Goal: Transaction & Acquisition: Obtain resource

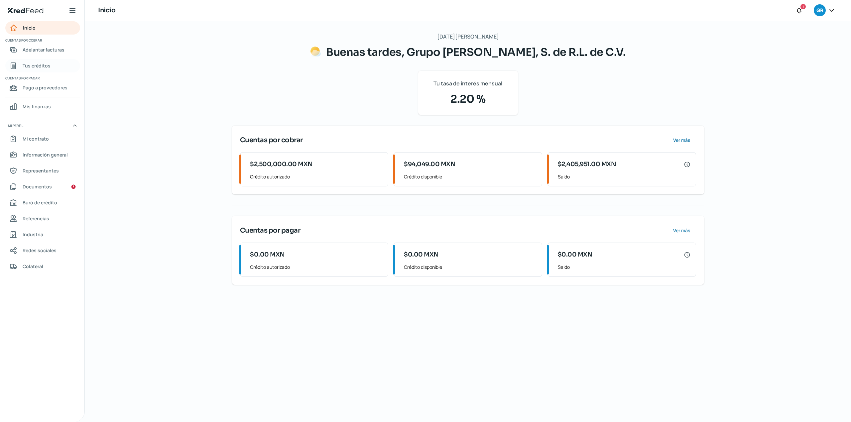
click at [43, 64] on span "Tus créditos" at bounding box center [37, 65] width 28 height 8
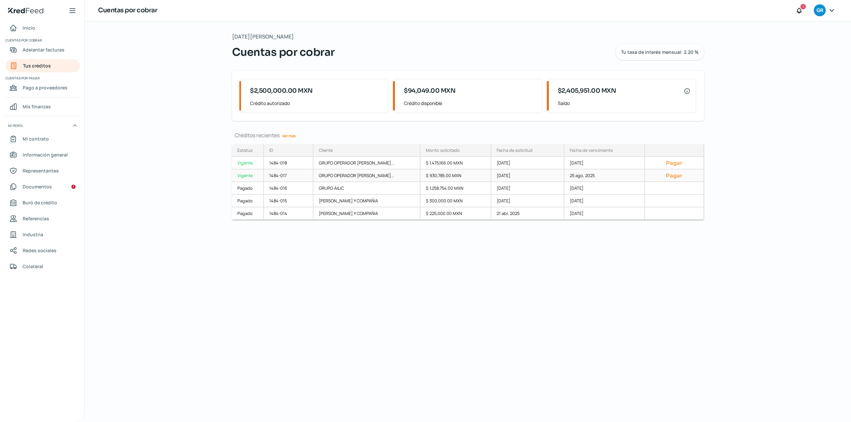
click at [247, 178] on div "Vigente" at bounding box center [248, 176] width 32 height 13
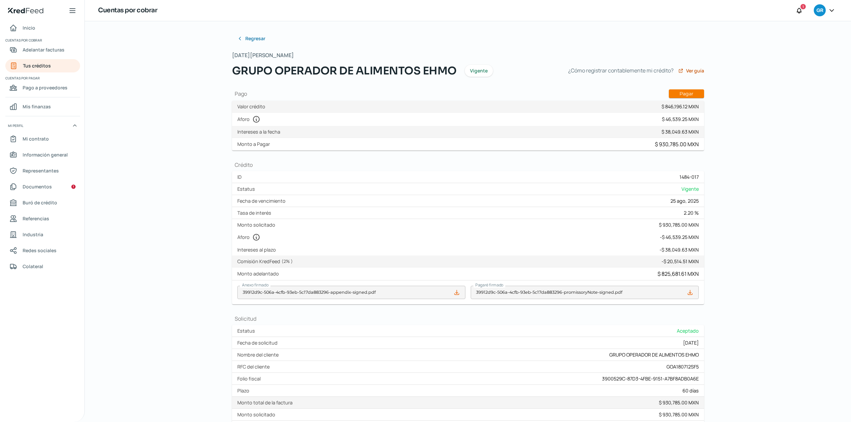
click at [136, 88] on div "Regresar Miércoles, 27 de agosto 2025 GRUPO OPERADOR DE ALIMENTOS EHMO Vigente …" at bounding box center [468, 221] width 766 height 401
click at [48, 68] on span "Tus créditos" at bounding box center [37, 65] width 28 height 8
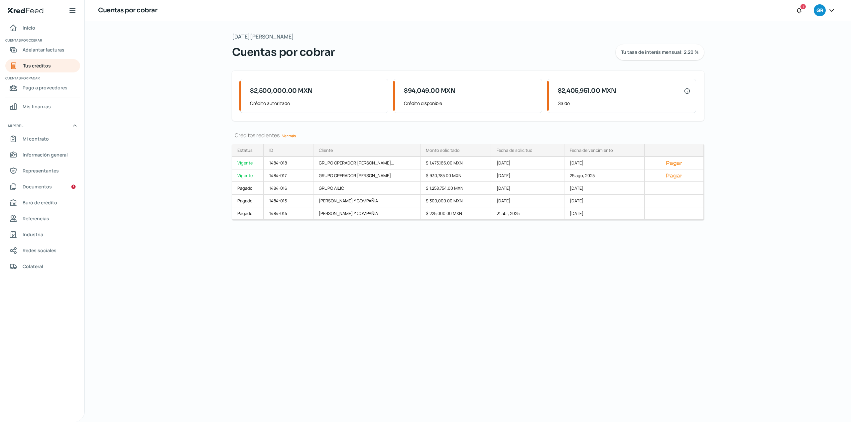
click at [420, 347] on div "Miércoles, 27 de agosto 2025 Cuentas por cobrar Tu tasa de interés mensual: 2.2…" at bounding box center [468, 221] width 499 height 401
click at [448, 301] on div "Miércoles, 27 de agosto 2025 Cuentas por cobrar Tu tasa de interés mensual: 2.2…" at bounding box center [468, 221] width 499 height 401
click at [142, 130] on div "Miércoles, 27 de agosto 2025 Cuentas por cobrar Tu tasa de interés mensual: 2.2…" at bounding box center [468, 221] width 766 height 401
click at [468, 348] on div "Miércoles, 27 de agosto 2025 Cuentas por cobrar Tu tasa de interés mensual: 2.2…" at bounding box center [468, 221] width 499 height 401
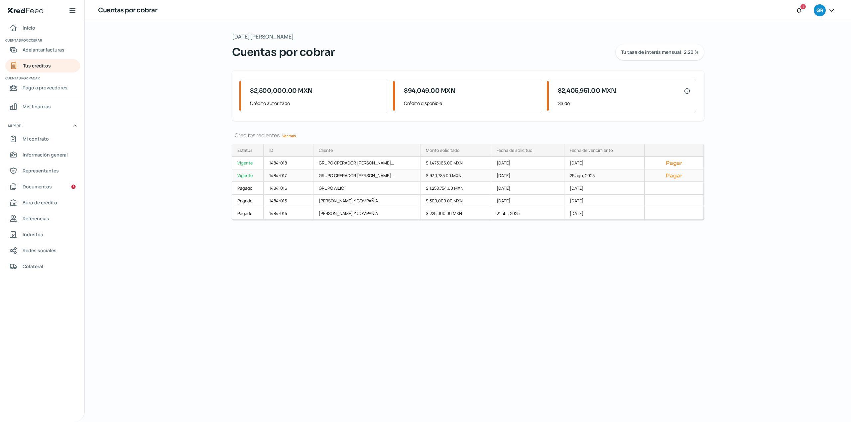
click at [392, 172] on div "GRUPO OPERADOR DE ALIMENT..." at bounding box center [366, 176] width 107 height 13
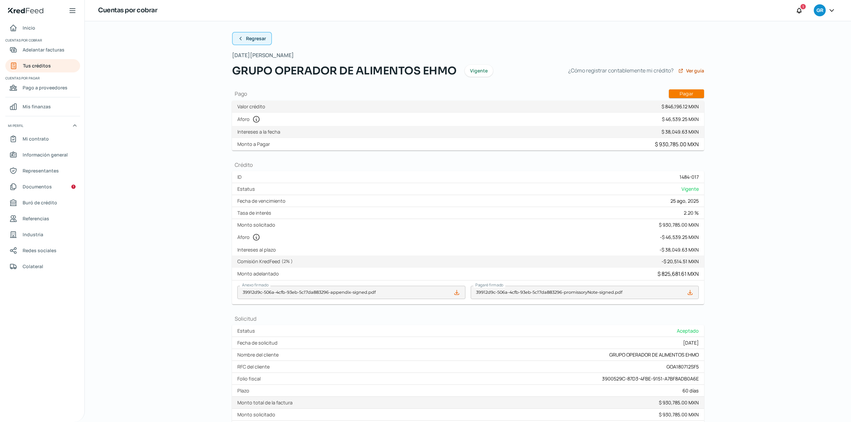
click at [258, 42] on button "Regresar" at bounding box center [252, 38] width 40 height 13
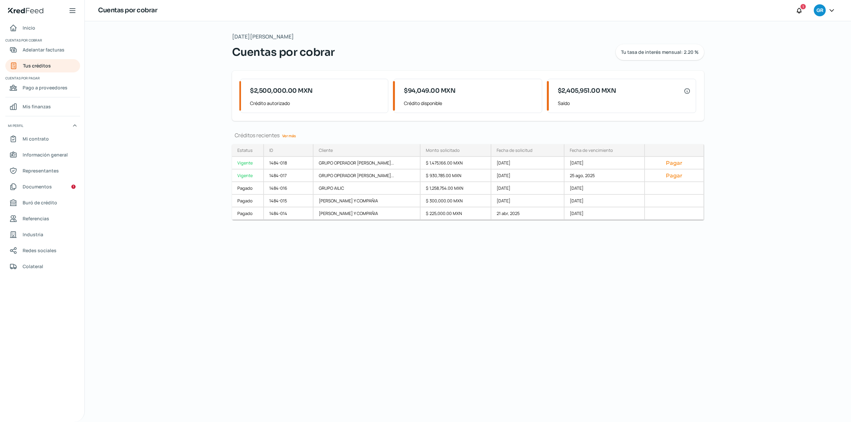
click at [512, 315] on div "Miércoles, 27 de agosto 2025 Cuentas por cobrar Tu tasa de interés mensual: 2.2…" at bounding box center [468, 221] width 499 height 401
click at [530, 315] on div "Miércoles, 27 de agosto 2025 Cuentas por cobrar Tu tasa de interés mensual: 2.2…" at bounding box center [468, 221] width 499 height 401
click at [527, 271] on div "Miércoles, 27 de agosto 2025 Cuentas por cobrar Tu tasa de interés mensual: 2.2…" at bounding box center [468, 221] width 499 height 401
click at [488, 336] on div "Miércoles, 27 de agosto 2025 Cuentas por cobrar Tu tasa de interés mensual: 2.2…" at bounding box center [468, 221] width 499 height 401
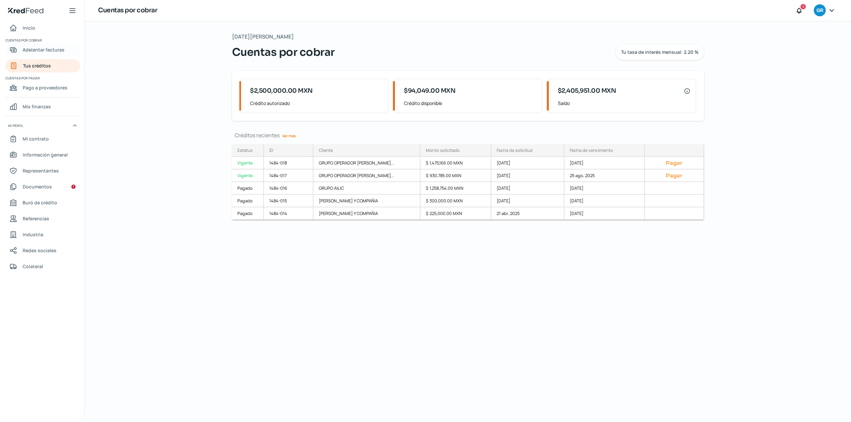
click at [50, 48] on span "Adelantar facturas" at bounding box center [44, 50] width 42 height 8
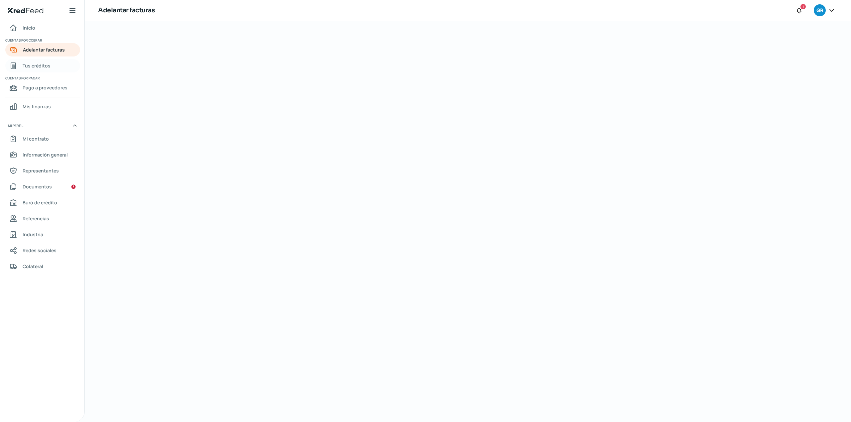
click at [47, 66] on span "Tus créditos" at bounding box center [37, 65] width 28 height 8
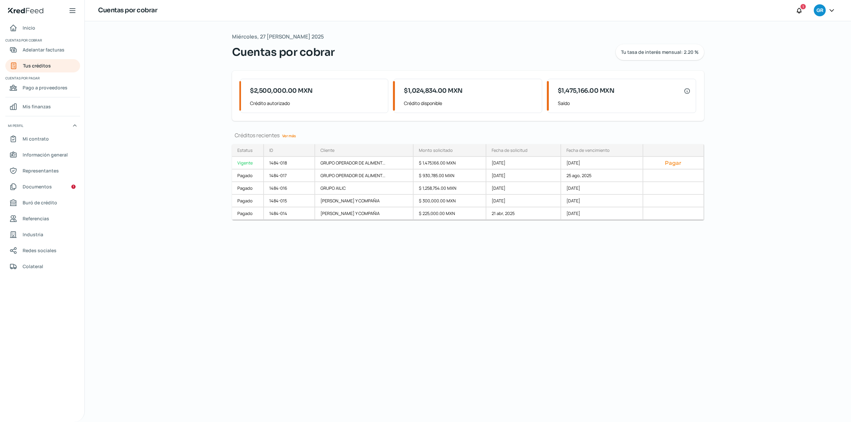
click at [401, 295] on div "Miércoles, 27 [PERSON_NAME] 2025 Cuentas por cobrar Tu tasa de interés mensual:…" at bounding box center [468, 221] width 499 height 401
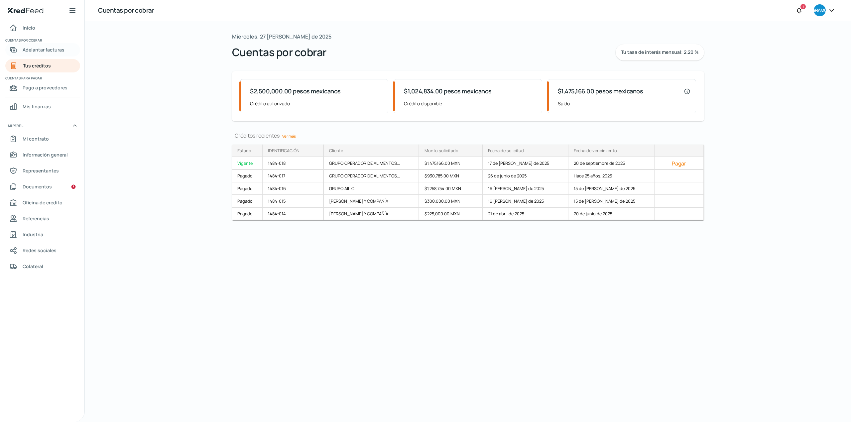
click at [55, 49] on font "Adelantar facturas" at bounding box center [44, 50] width 42 height 6
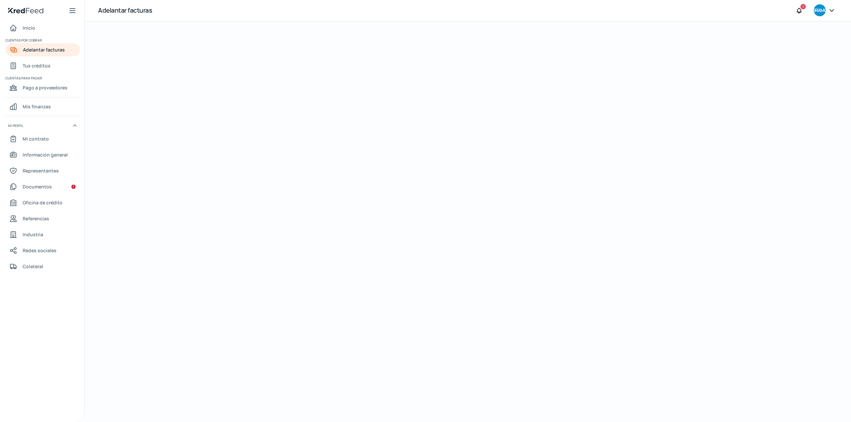
click at [386, 272] on div at bounding box center [468, 221] width 598 height 401
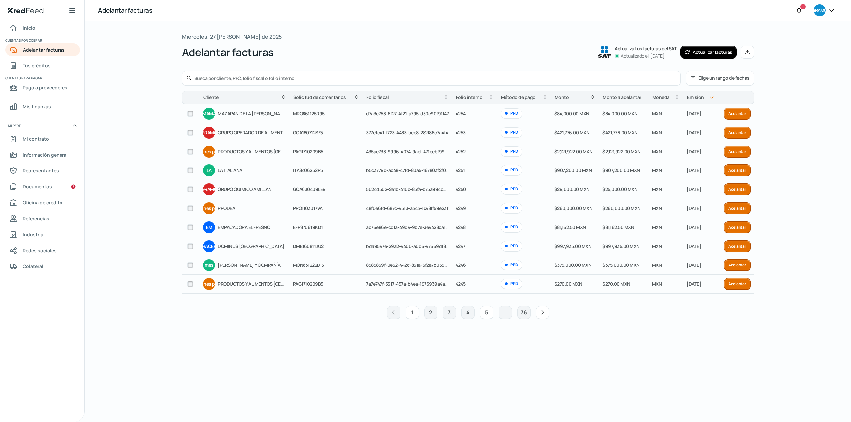
click at [488, 315] on font "5" at bounding box center [486, 312] width 3 height 7
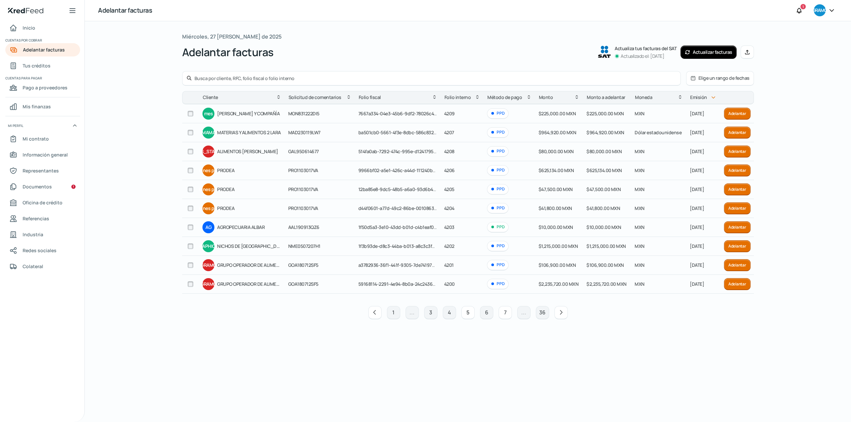
click at [506, 316] on font "7" at bounding box center [505, 312] width 3 height 7
click at [506, 316] on font "9" at bounding box center [505, 312] width 3 height 7
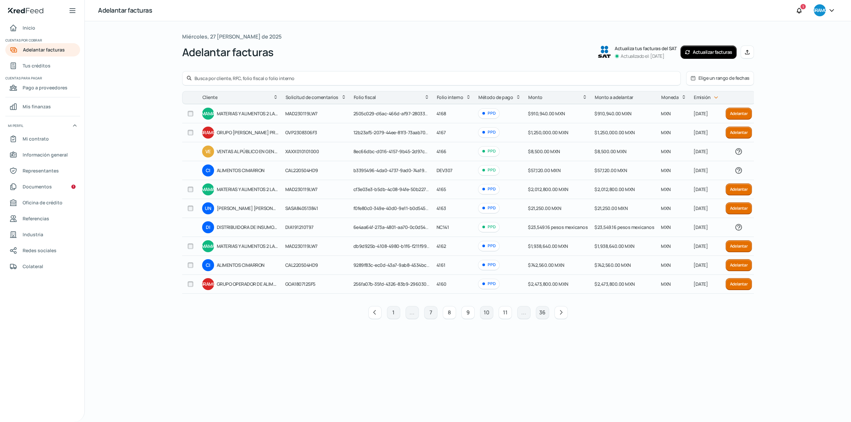
click at [448, 312] on font "8" at bounding box center [449, 312] width 3 height 7
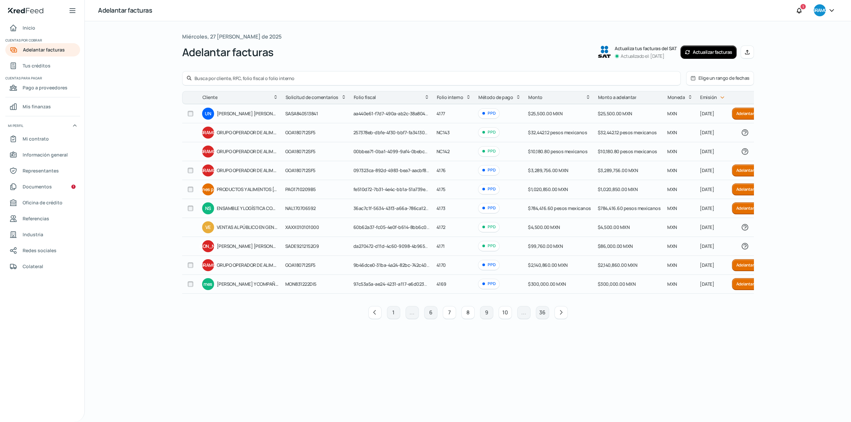
click at [450, 316] on font "7" at bounding box center [449, 312] width 3 height 7
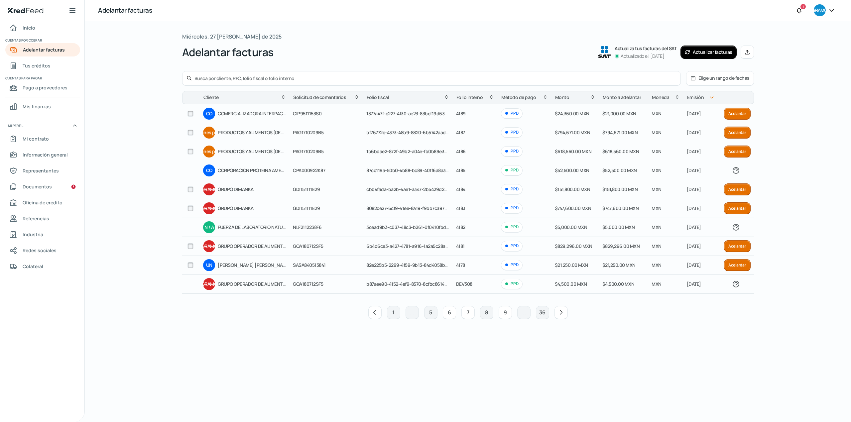
click at [735, 247] on font "Adelantar" at bounding box center [737, 246] width 18 height 6
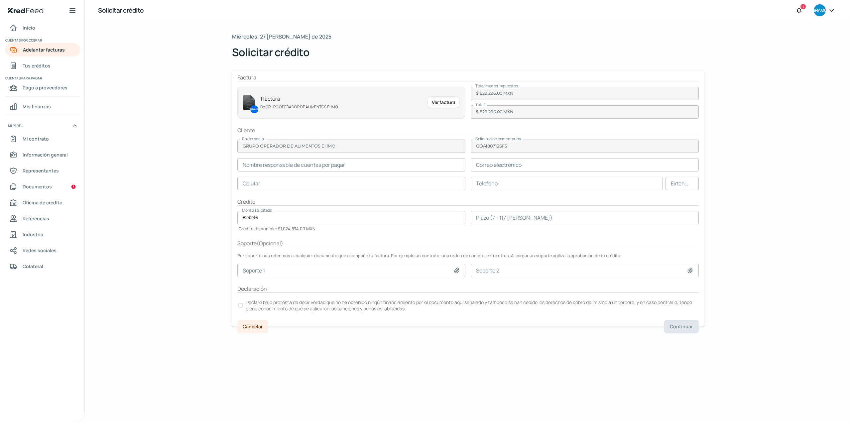
type input "KARLA REYES"
type input "karla.reyes@ehmo.mx"
type input "93 - 3323 - 4381"
click at [494, 216] on input "number" at bounding box center [585, 217] width 228 height 13
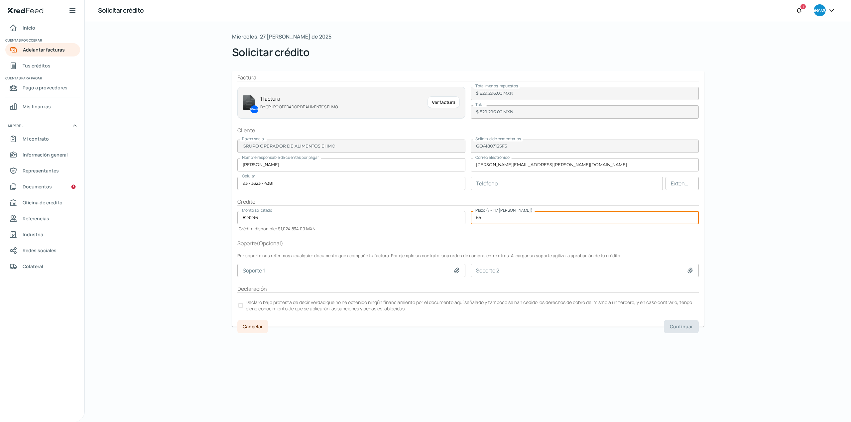
type input "65"
click at [508, 237] on form "Factura GRAMO 1 factura De GRUPO OPERADOR DE ALIMENTOS EHMO Ver factura Total m…" at bounding box center [468, 199] width 472 height 256
click at [238, 307] on div at bounding box center [240, 305] width 5 height 5
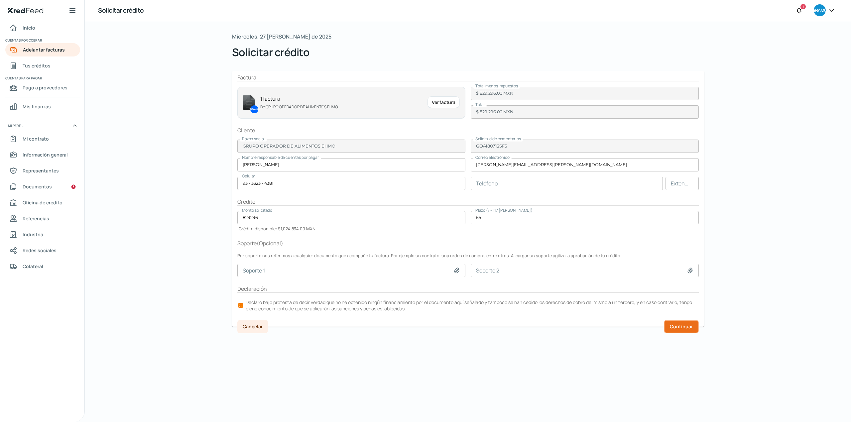
click at [678, 327] on font "Continuar" at bounding box center [681, 326] width 23 height 6
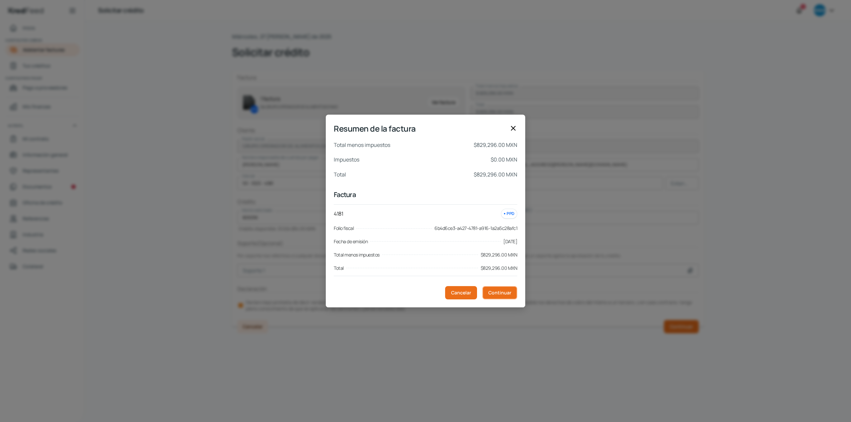
click at [508, 295] on font "Continuar" at bounding box center [499, 293] width 23 height 6
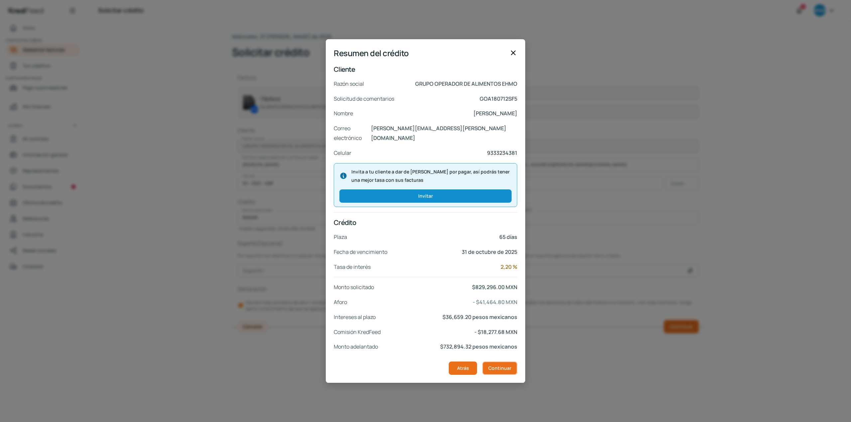
click at [504, 365] on font "Continuar" at bounding box center [499, 368] width 23 height 6
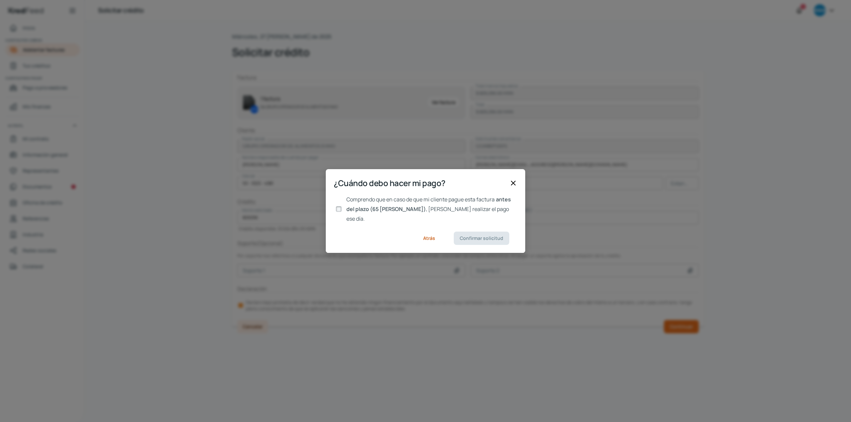
click at [338, 209] on input "Comprendo que en caso de que mi cliente pague esta factura antes del plazo (65 …" at bounding box center [339, 209] width 6 height 6
checkbox input "true"
click at [487, 235] on font "Confirmar solicitud" at bounding box center [482, 238] width 44 height 6
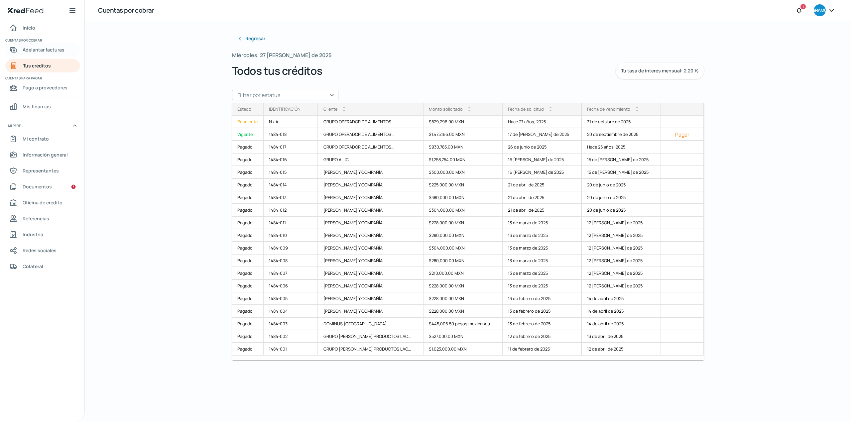
click at [53, 51] on font "Adelantar facturas" at bounding box center [44, 50] width 42 height 6
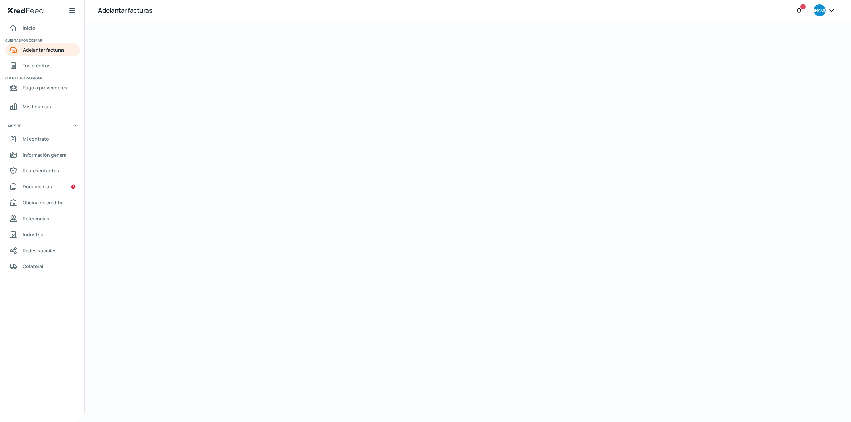
click at [444, 224] on div at bounding box center [468, 221] width 598 height 401
click at [69, 47] on link "Adelantar facturas" at bounding box center [42, 49] width 75 height 13
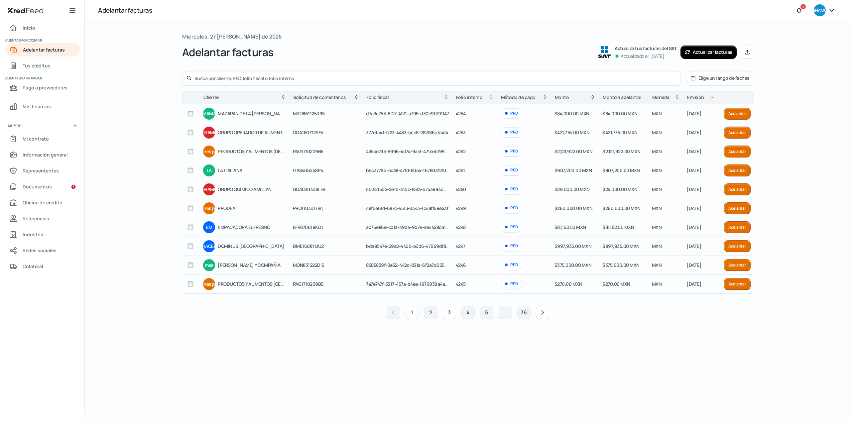
click at [447, 314] on button "3" at bounding box center [449, 312] width 13 height 13
click at [450, 315] on font "3" at bounding box center [449, 312] width 3 height 7
click at [697, 323] on div "1 2 3 4 5 ... 36" at bounding box center [468, 312] width 572 height 21
click at [468, 314] on font "4" at bounding box center [467, 312] width 3 height 7
click at [664, 350] on div "Miércoles, 27 de agosto de 2025 Adelantar facturas Actualiza tus facturas del S…" at bounding box center [468, 222] width 572 height 380
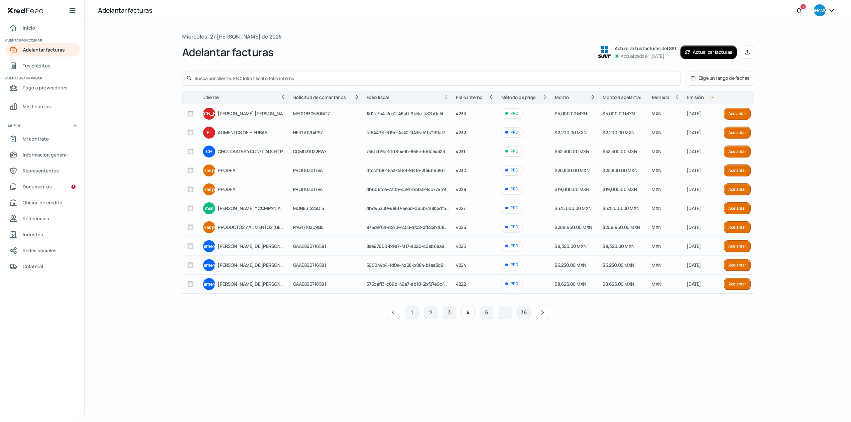
click at [466, 315] on font "4" at bounding box center [467, 312] width 3 height 7
click at [487, 316] on font "5" at bounding box center [486, 312] width 3 height 7
click at [588, 348] on div "Miércoles, 27 de agosto de 2025 Adelantar facturas Actualiza tus facturas del S…" at bounding box center [468, 222] width 572 height 380
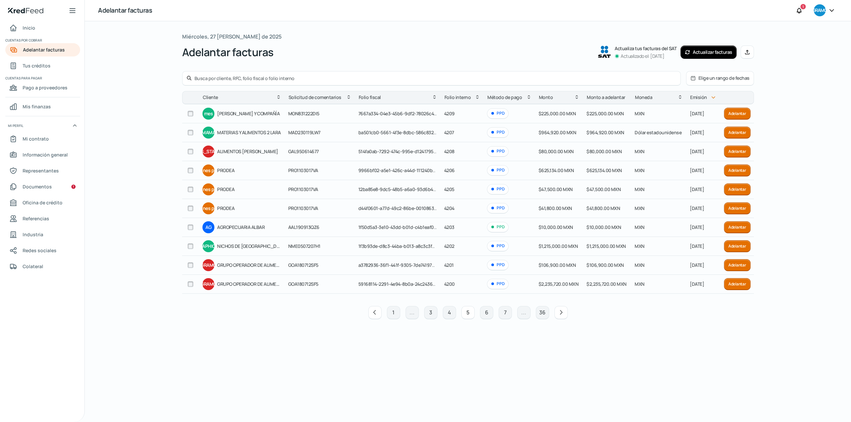
click at [739, 268] on font "Adelantar" at bounding box center [737, 265] width 18 height 6
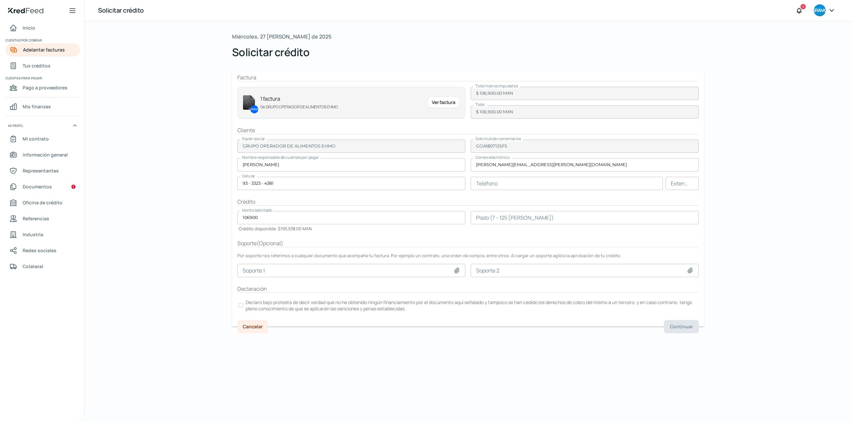
click at [241, 307] on div at bounding box center [240, 305] width 5 height 5
click at [547, 366] on div "Miércoles, 27 de agosto de 2025 Solicitar crédito Factura GRAMO 1 factura De GR…" at bounding box center [468, 221] width 499 height 401
click at [533, 219] on input "number" at bounding box center [585, 217] width 228 height 13
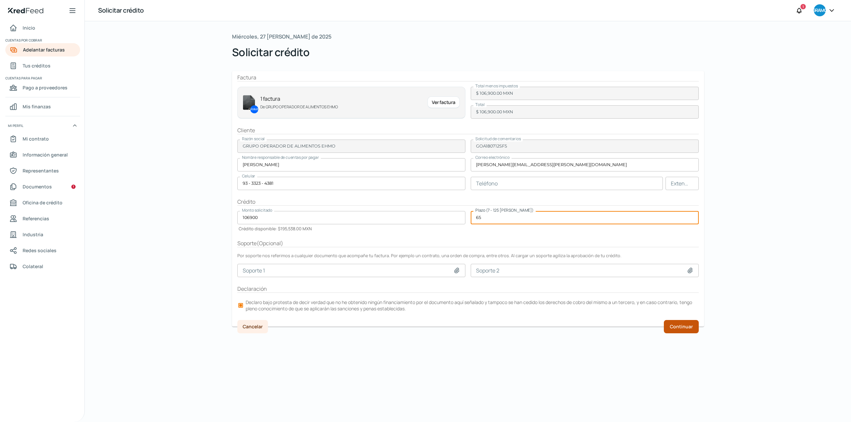
type input "65"
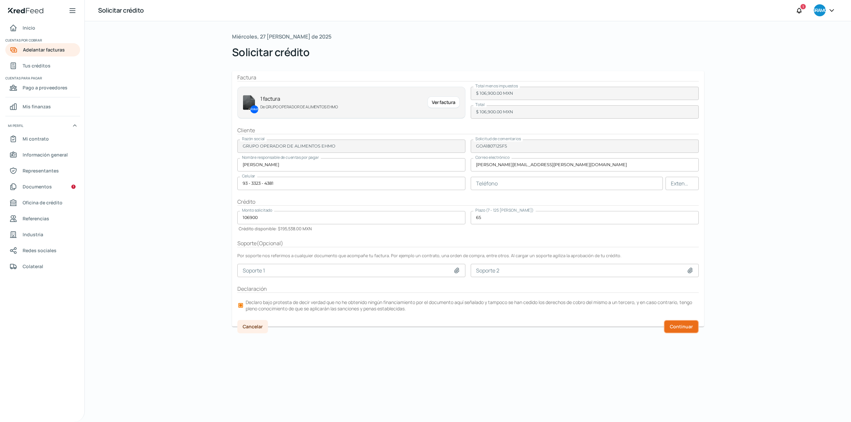
click at [686, 330] on button "Continuar" at bounding box center [681, 326] width 35 height 13
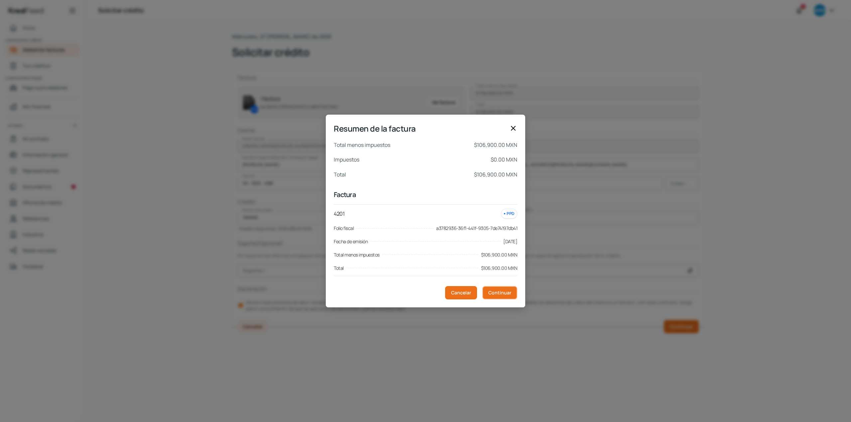
click at [504, 293] on font "Continuar" at bounding box center [499, 293] width 23 height 6
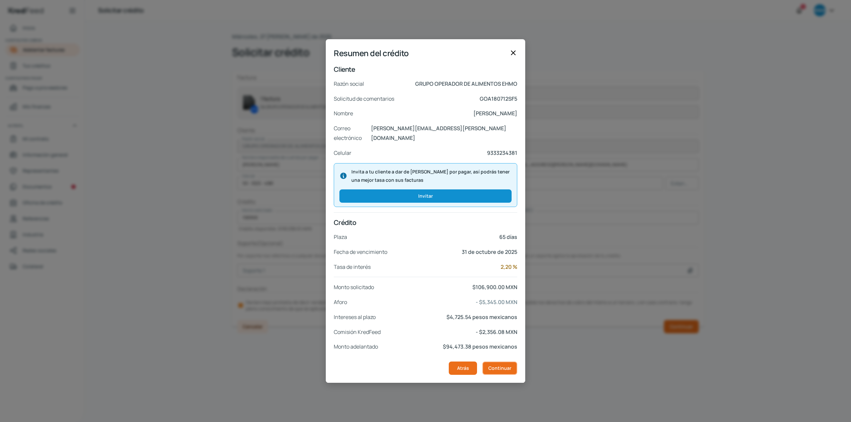
click at [503, 366] on font "Continuar" at bounding box center [499, 368] width 23 height 6
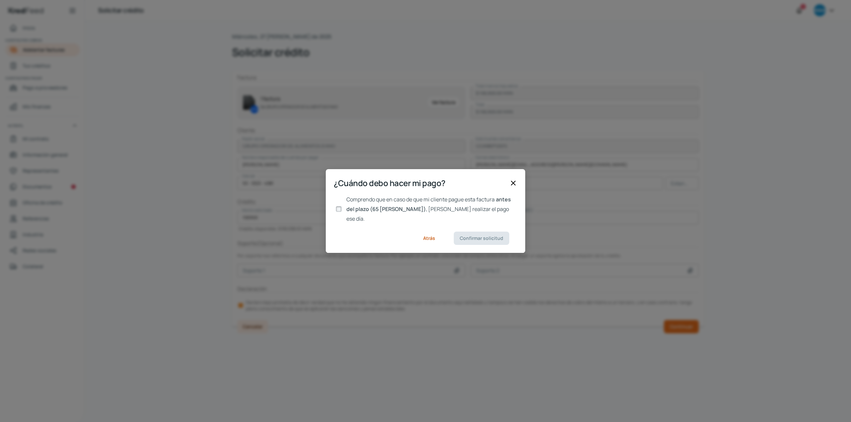
click at [336, 207] on input "Comprendo que en caso de que mi cliente pague esta factura antes del plazo (65 …" at bounding box center [339, 209] width 6 height 6
checkbox input "true"
click at [478, 232] on button "Confirmar solicitud" at bounding box center [482, 238] width 56 height 13
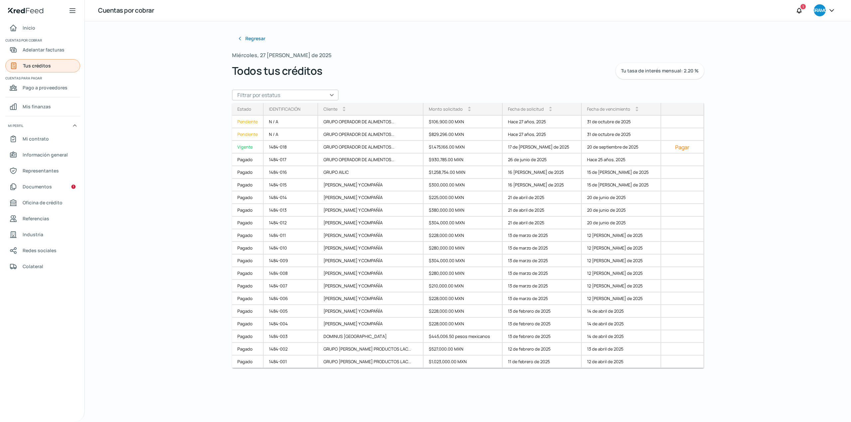
click at [56, 64] on link "Tus créditos" at bounding box center [42, 65] width 75 height 13
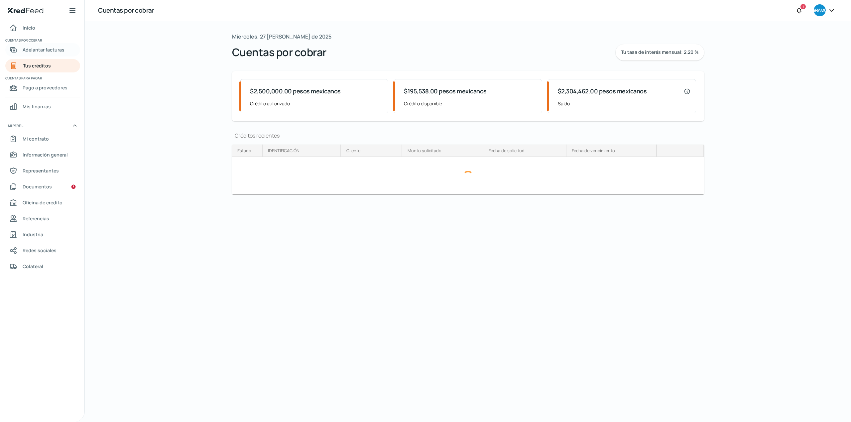
click at [57, 48] on font "Adelantar facturas" at bounding box center [44, 50] width 42 height 6
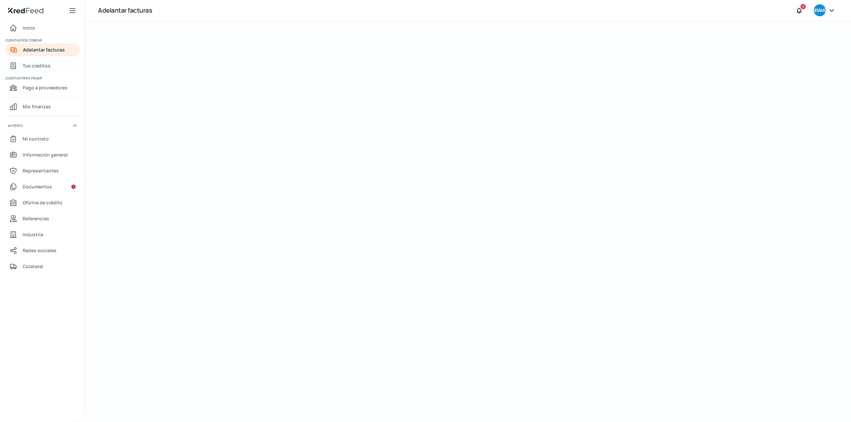
click at [24, 68] on font "Tus créditos" at bounding box center [37, 65] width 28 height 6
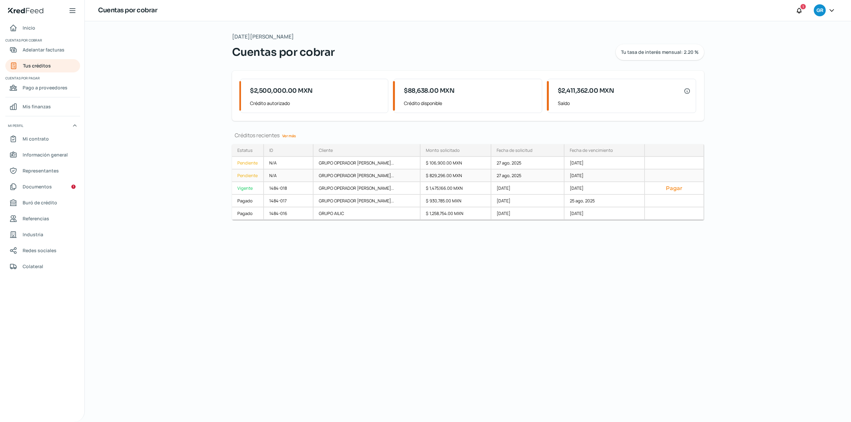
click at [250, 178] on div "Pendiente" at bounding box center [248, 176] width 32 height 13
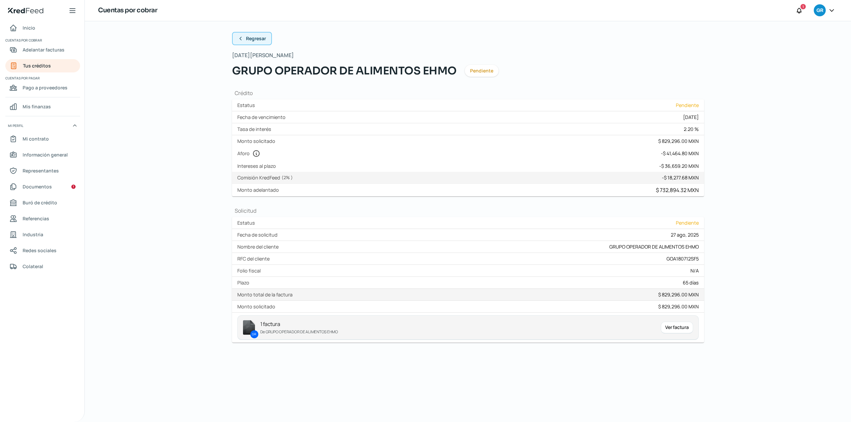
click at [255, 40] on span "Regresar" at bounding box center [256, 38] width 20 height 5
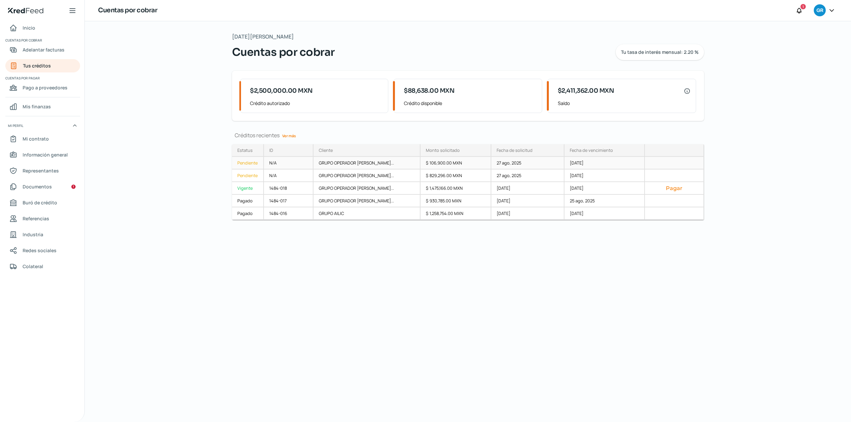
click at [250, 166] on div "Pendiente" at bounding box center [248, 163] width 32 height 13
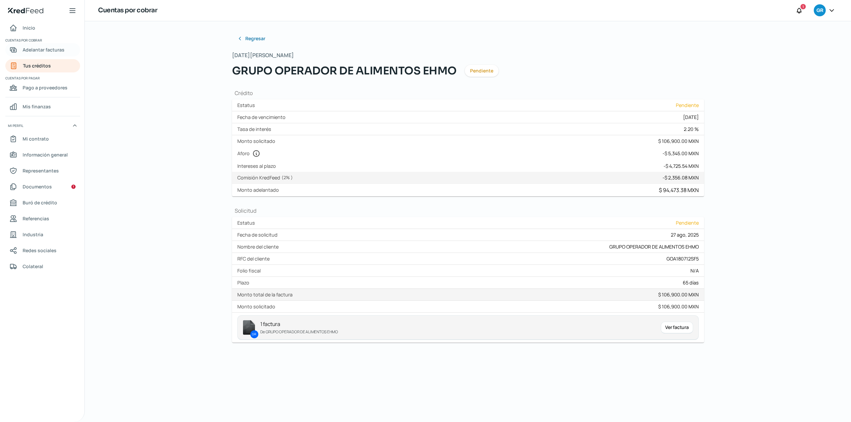
click at [51, 48] on span "Adelantar facturas" at bounding box center [44, 50] width 42 height 8
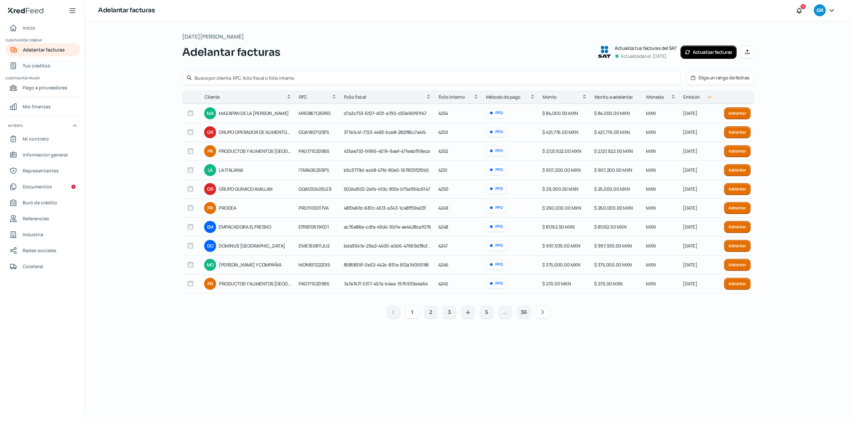
click at [51, 66] on link "Tus créditos" at bounding box center [42, 65] width 75 height 13
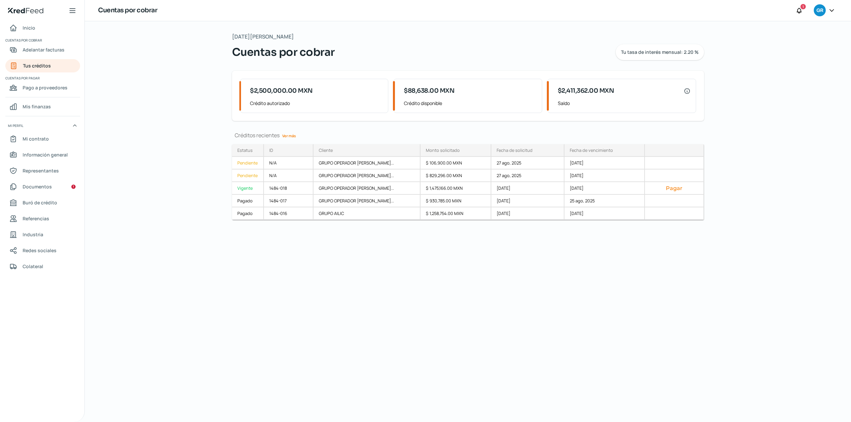
click at [366, 328] on div "Miércoles, 27 de agosto 2025 Cuentas por cobrar Tu tasa de interés mensual: 2.2…" at bounding box center [468, 221] width 499 height 401
click at [355, 385] on div "Miércoles, 27 de agosto 2025 Cuentas por cobrar Tu tasa de interés mensual: 2.2…" at bounding box center [468, 221] width 499 height 401
click at [309, 325] on div "Miércoles, 27 de agosto 2025 Cuentas por cobrar Tu tasa de interés mensual: 2.2…" at bounding box center [468, 221] width 499 height 401
click at [424, 347] on div "Miércoles, 27 de agosto 2025 Cuentas por cobrar Tu tasa de interés mensual: 2.2…" at bounding box center [468, 221] width 499 height 401
click at [389, 329] on div "Miércoles, 27 de agosto 2025 Cuentas por cobrar Tu tasa de interés mensual: 2.2…" at bounding box center [468, 221] width 499 height 401
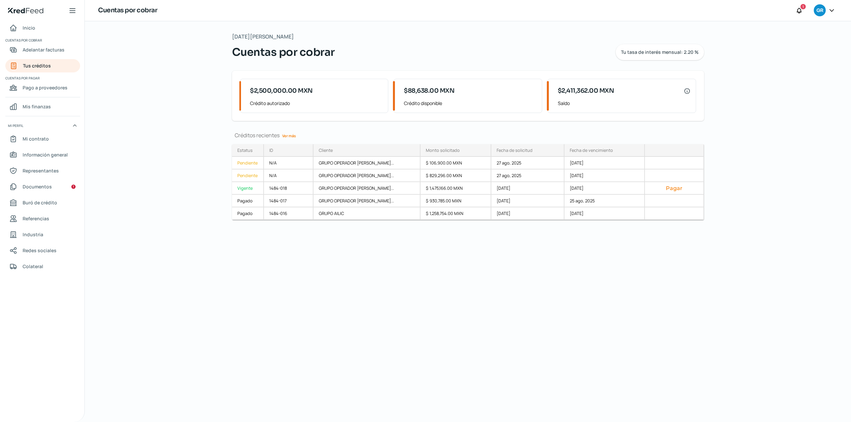
click at [457, 300] on div "Miércoles, 27 de agosto 2025 Cuentas por cobrar Tu tasa de interés mensual: 2.2…" at bounding box center [468, 221] width 499 height 401
click at [61, 67] on link "Tus créditos" at bounding box center [42, 65] width 75 height 13
click at [66, 54] on link "Adelantar facturas" at bounding box center [42, 49] width 75 height 13
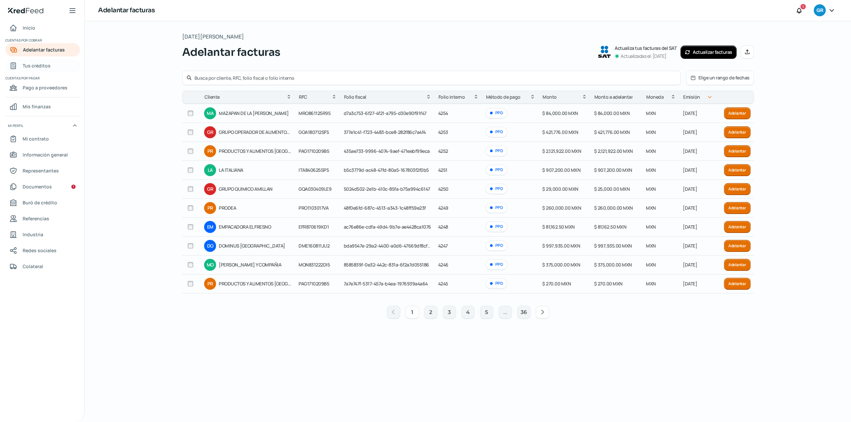
click at [56, 67] on link "Tus créditos" at bounding box center [42, 65] width 75 height 13
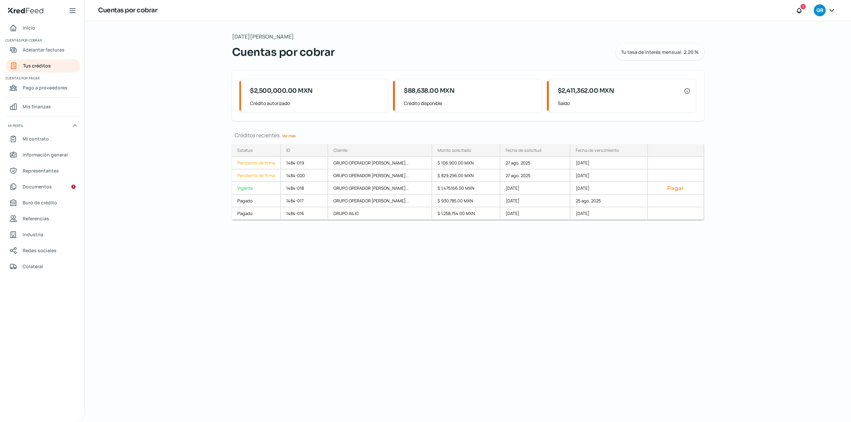
click at [130, 115] on div "Miércoles, 27 de agosto 2025 Cuentas por cobrar Tu tasa de interés mensual: 2.2…" at bounding box center [468, 221] width 766 height 401
click at [180, 116] on div "Miércoles, 27 de agosto 2025 Cuentas por cobrar Tu tasa de interés mensual: 2.2…" at bounding box center [468, 221] width 766 height 401
click at [176, 124] on div "Miércoles, 27 de agosto 2025 Cuentas por cobrar Tu tasa de interés mensual: 2.2…" at bounding box center [468, 221] width 766 height 401
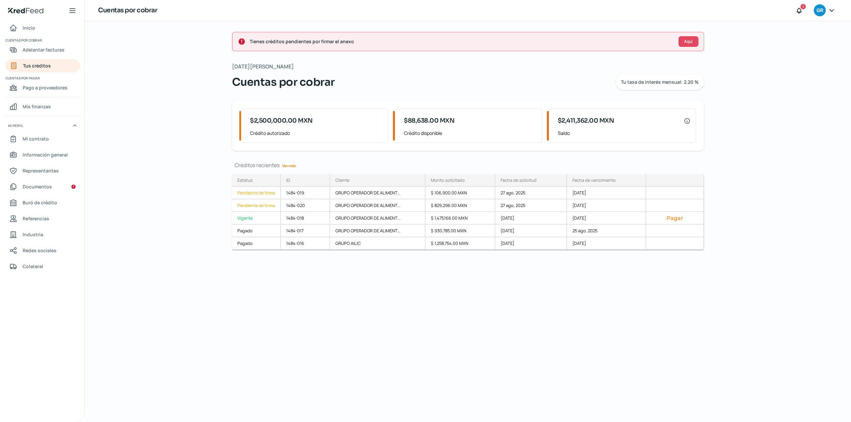
click at [403, 287] on div "Tienes créditos pendientes por firmar el anexo Aquí [DATE][PERSON_NAME] Cuentas…" at bounding box center [468, 221] width 499 height 401
click at [47, 53] on span "Adelantar facturas" at bounding box center [44, 50] width 42 height 8
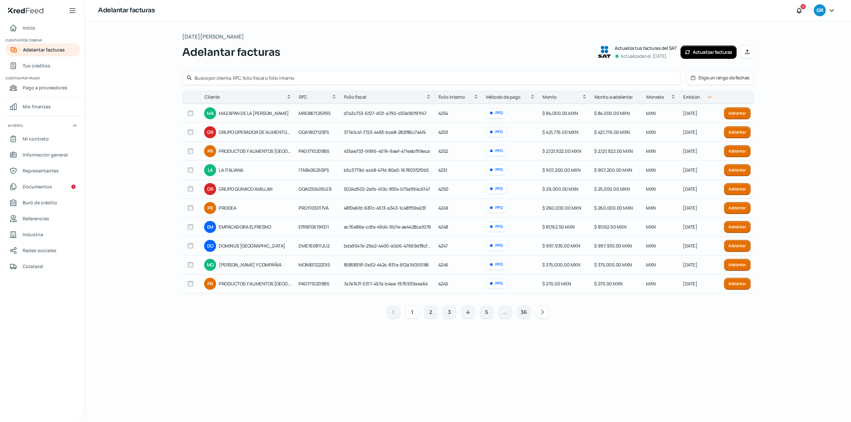
click at [378, 386] on div "[DATE][PERSON_NAME] Adelantar facturas Actualiza tus facturas del SAT Actualiza…" at bounding box center [468, 222] width 572 height 380
click at [45, 66] on span "Tus créditos" at bounding box center [37, 65] width 28 height 8
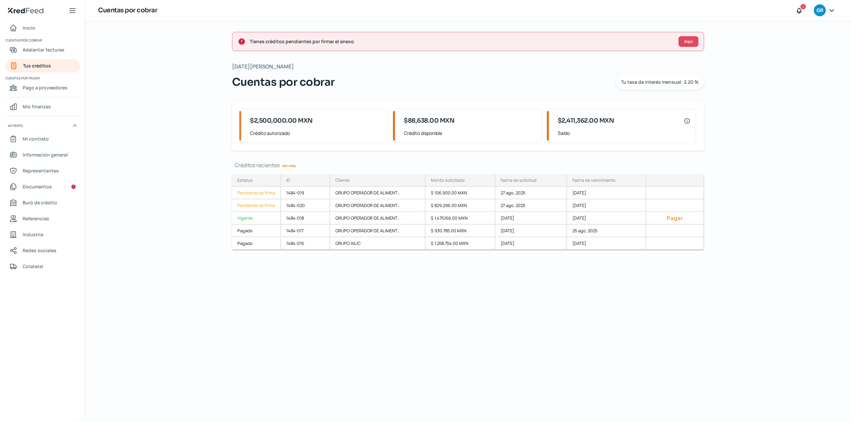
click at [364, 313] on div "Tienes créditos pendientes por firmar el anexo Aquí [DATE][PERSON_NAME] Cuentas…" at bounding box center [468, 221] width 499 height 401
click at [257, 192] on div "Pendiente de firma" at bounding box center [256, 193] width 49 height 13
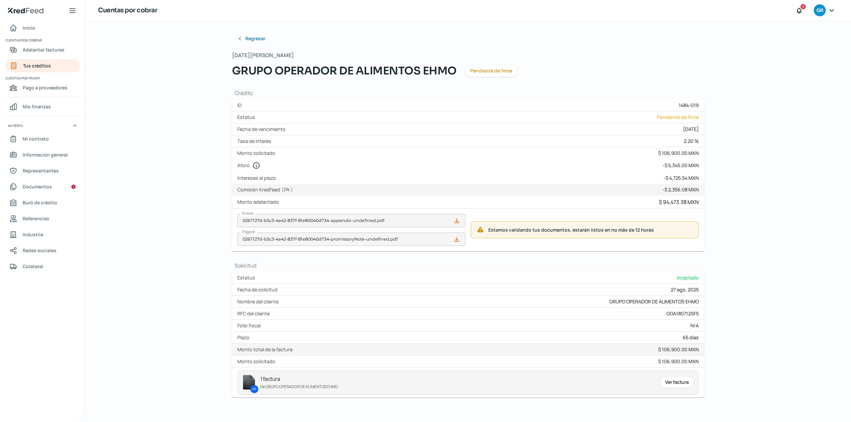
click at [126, 232] on div "Regresar [DATE][PERSON_NAME] GRUPO OPERADOR DE ALIMENTOS EHMO Pendiente de firm…" at bounding box center [468, 221] width 766 height 401
click at [45, 65] on span "Tus créditos" at bounding box center [37, 65] width 28 height 8
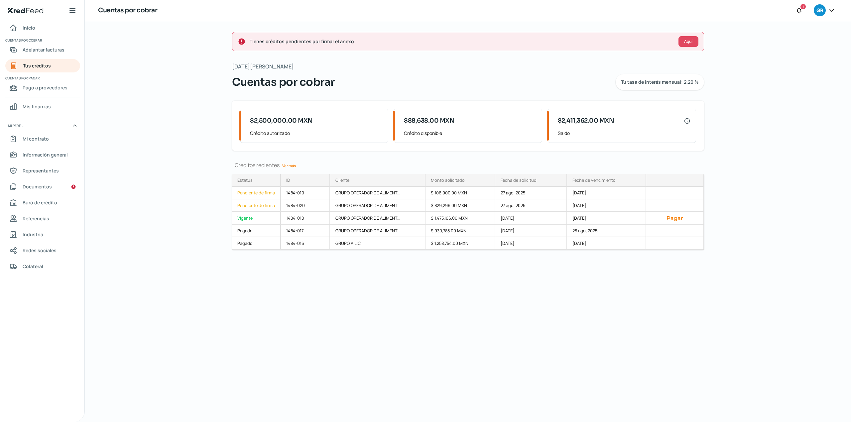
click at [350, 345] on div "Tienes créditos pendientes por firmar el anexo Aquí [DATE][PERSON_NAME] Cuentas…" at bounding box center [468, 221] width 499 height 401
